Goal: Transaction & Acquisition: Purchase product/service

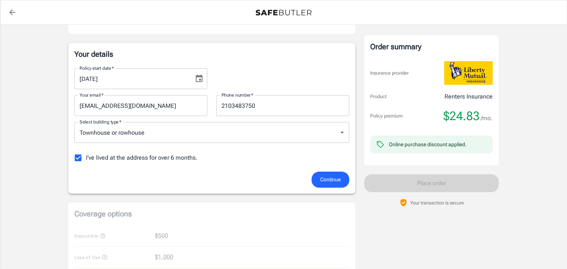
scroll to position [128, 0]
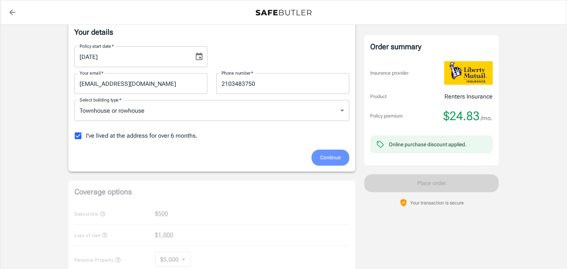
click at [327, 162] on span "Continue" at bounding box center [330, 157] width 21 height 9
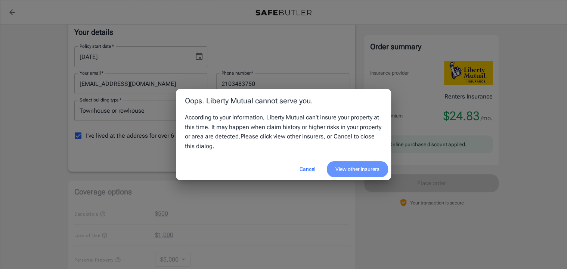
click at [347, 177] on button "View other insurers" at bounding box center [357, 169] width 61 height 16
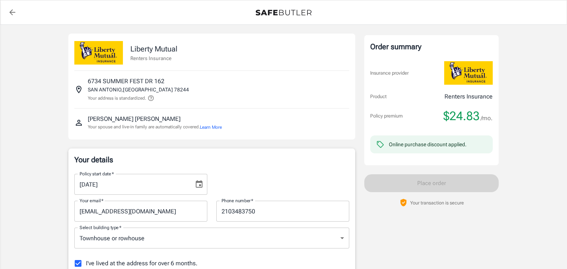
click at [446, 148] on div "Online purchase discount applied." at bounding box center [428, 144] width 78 height 7
click at [380, 149] on icon at bounding box center [380, 144] width 8 height 8
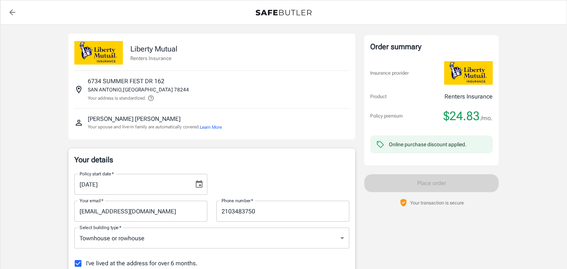
click at [380, 149] on icon at bounding box center [380, 144] width 8 height 8
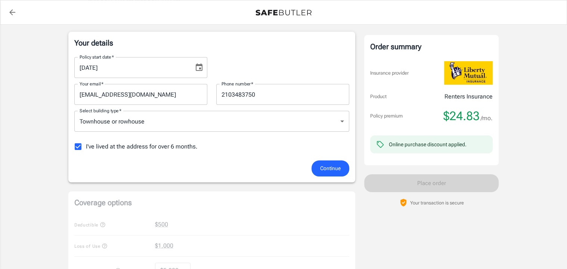
scroll to position [118, 0]
click at [320, 172] on span "Continue" at bounding box center [330, 167] width 21 height 9
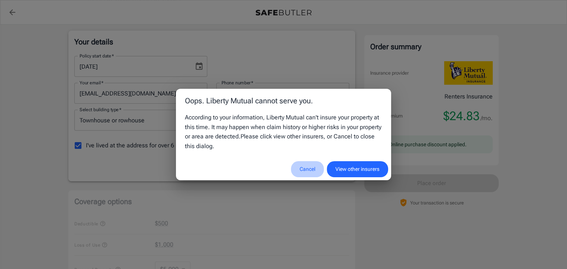
click at [291, 177] on button "Cancel" at bounding box center [307, 169] width 33 height 16
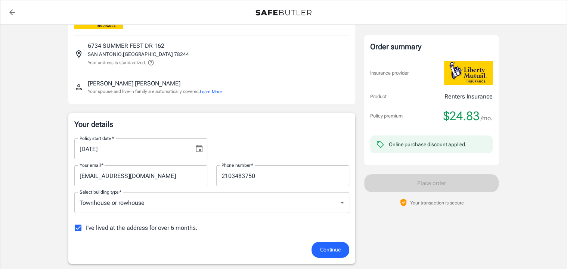
scroll to position [31, 0]
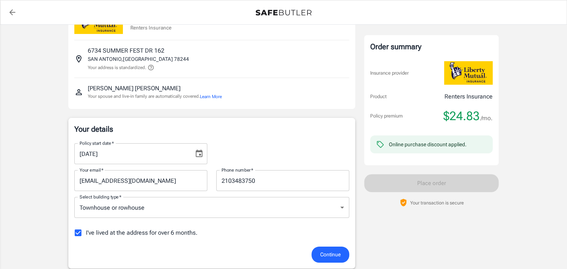
click at [421, 207] on p "Your transaction is secure" at bounding box center [437, 202] width 54 height 7
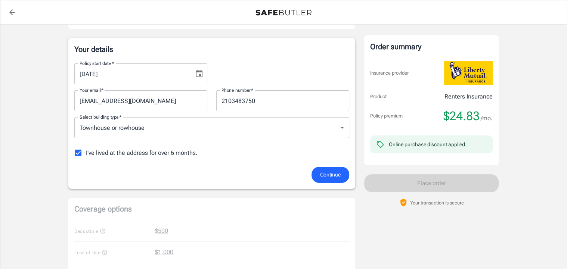
scroll to position [117, 0]
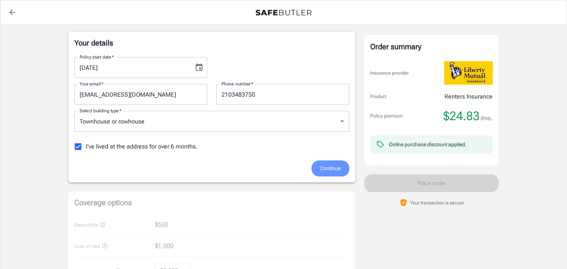
click at [320, 173] on span "Continue" at bounding box center [330, 168] width 21 height 9
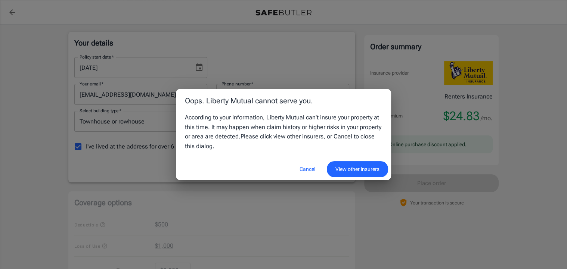
click at [340, 174] on button "View other insurers" at bounding box center [357, 169] width 61 height 16
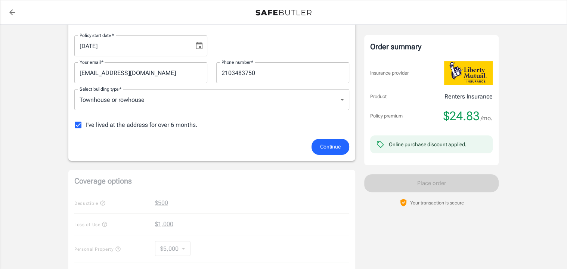
scroll to position [140, 0]
click at [328, 151] on span "Continue" at bounding box center [330, 145] width 21 height 9
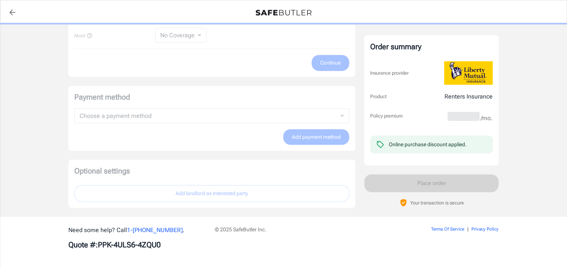
scroll to position [531, 0]
click at [176, 105] on div "Payment method Choose a payment method ​ Choose a payment method Add payment me…" at bounding box center [211, 118] width 287 height 65
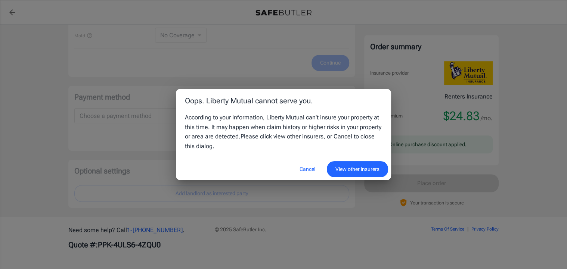
click at [291, 176] on button "Cancel" at bounding box center [307, 169] width 33 height 16
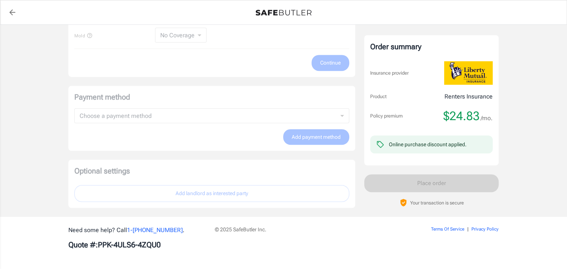
click at [10, 11] on icon "back to quotes" at bounding box center [12, 12] width 9 height 9
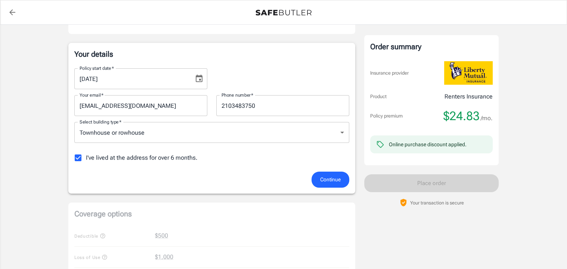
scroll to position [129, 0]
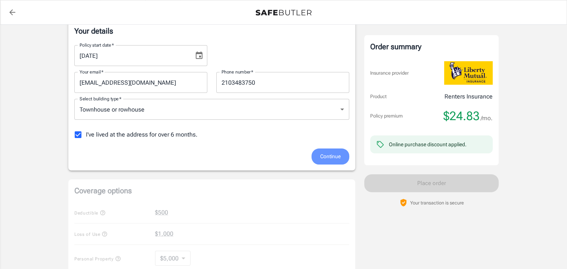
click at [333, 161] on span "Continue" at bounding box center [330, 156] width 21 height 9
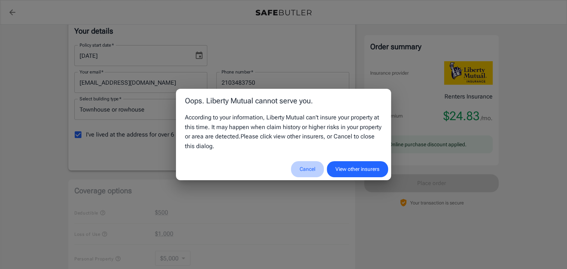
click at [297, 177] on button "Cancel" at bounding box center [307, 169] width 33 height 16
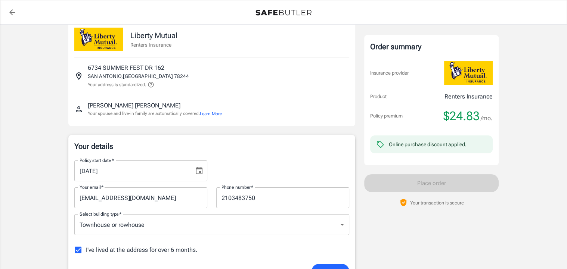
scroll to position [10, 0]
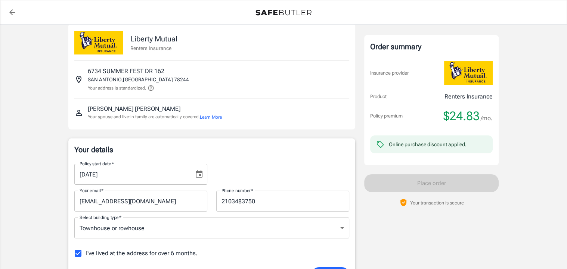
click at [376, 207] on div "Order summary Insurance provider Product Renters Insurance Policy premium $24.8…" at bounding box center [431, 121] width 134 height 172
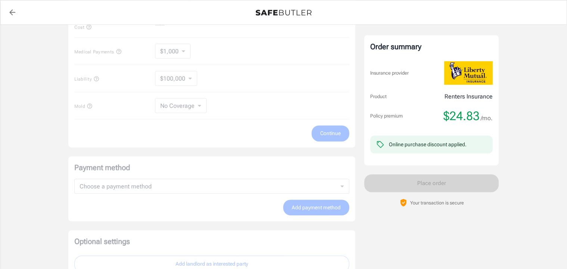
scroll to position [393, 0]
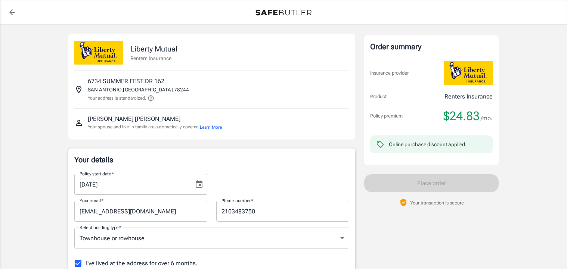
scroll to position [393, 0]
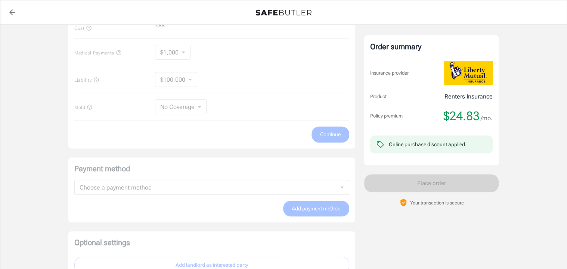
click at [427, 148] on div "Online purchase discount applied." at bounding box center [428, 144] width 78 height 7
click at [474, 67] on img at bounding box center [468, 73] width 49 height 24
click at [219, 106] on div "Coverage options Deductible $500 Loss of Use $1,000 Personal Property $5,000 50…" at bounding box center [211, 32] width 287 height 233
click at [14, 9] on icon "back to quotes" at bounding box center [12, 12] width 9 height 9
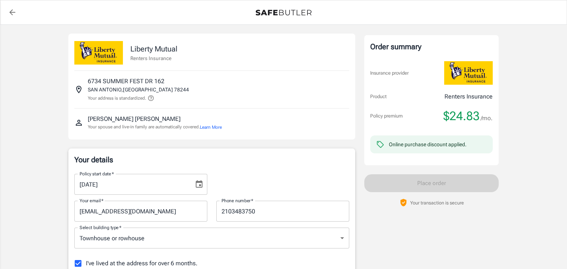
click at [467, 151] on div "Online purchase discount applied." at bounding box center [428, 144] width 78 height 13
click at [380, 149] on icon at bounding box center [380, 144] width 8 height 8
